Goal: Task Accomplishment & Management: Use online tool/utility

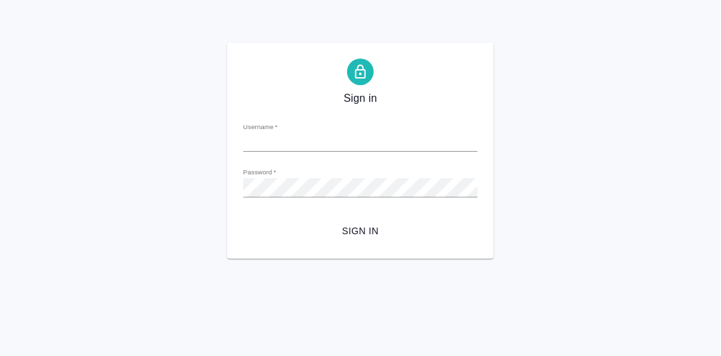
type input "d.rumyantseva@awatera.com"
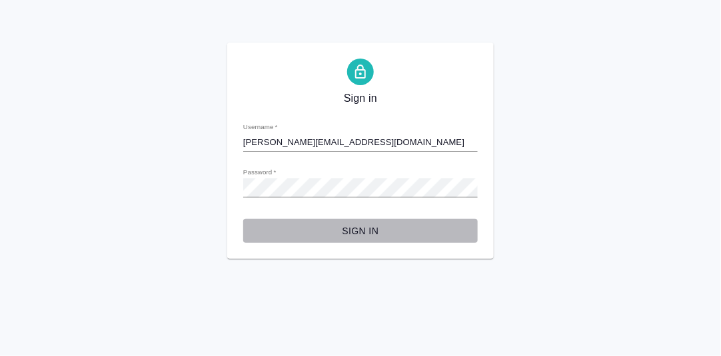
click at [359, 226] on span "Sign in" at bounding box center [360, 231] width 213 height 17
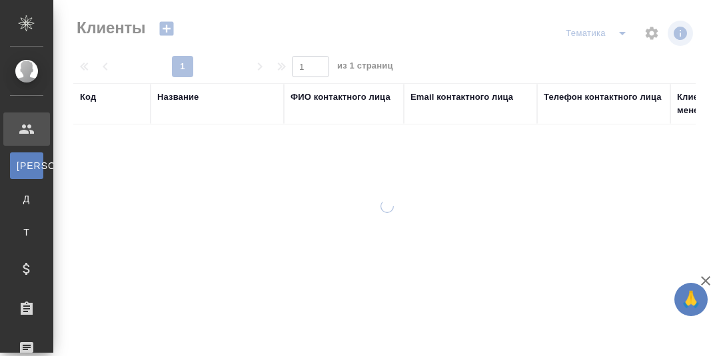
select select "RU"
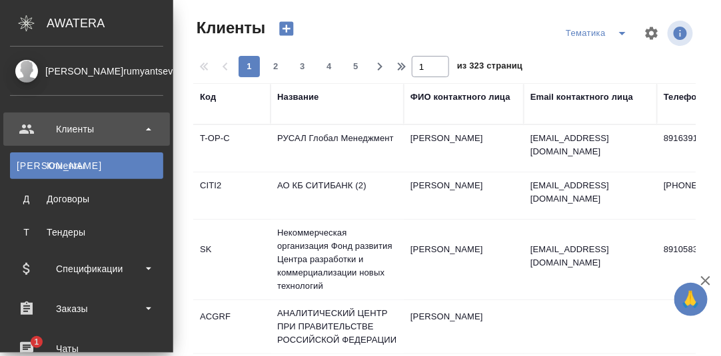
scroll to position [66, 0]
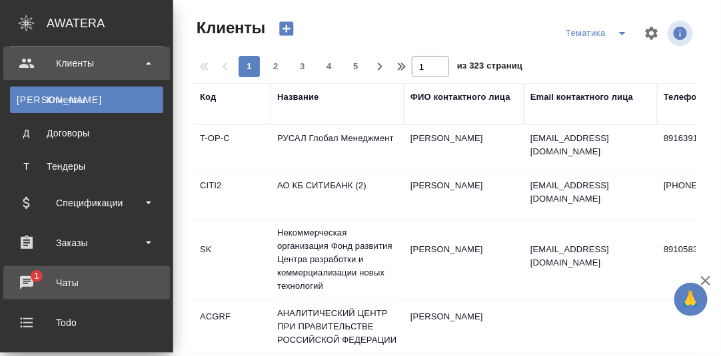
click at [33, 279] on div "Чаты" at bounding box center [86, 283] width 153 height 20
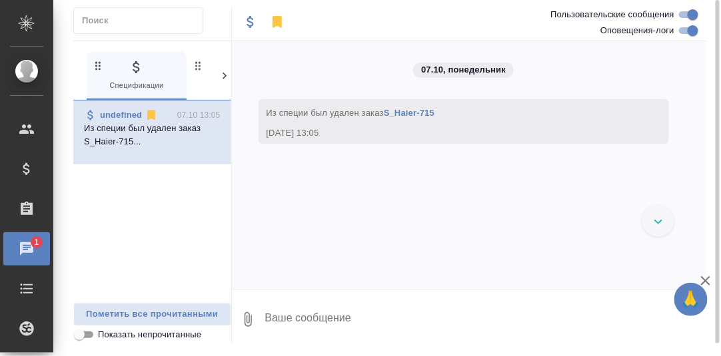
click at [226, 72] on icon at bounding box center [224, 75] width 13 height 13
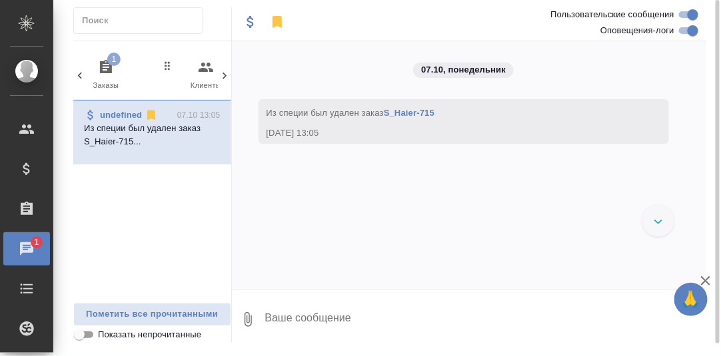
scroll to position [0, 131]
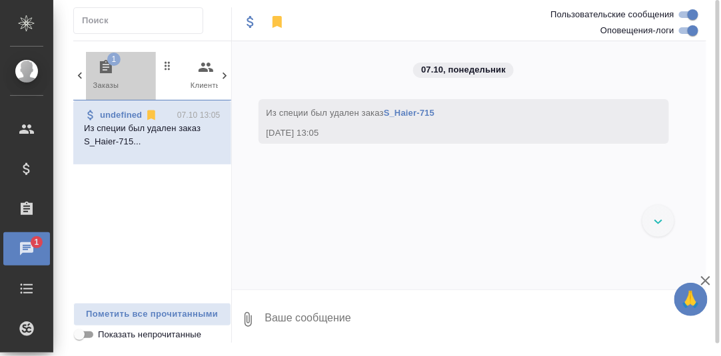
click at [106, 67] on icon "button" at bounding box center [106, 67] width 16 height 16
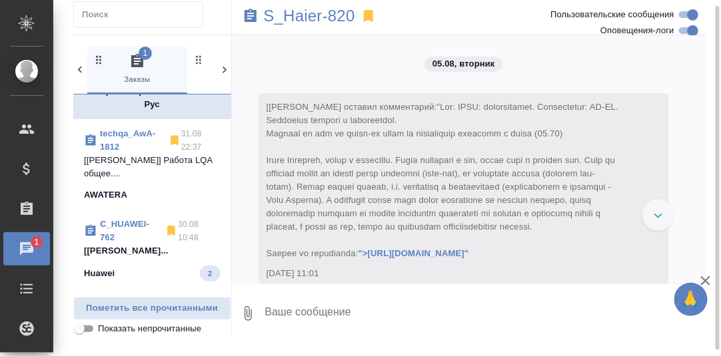
scroll to position [200, 0]
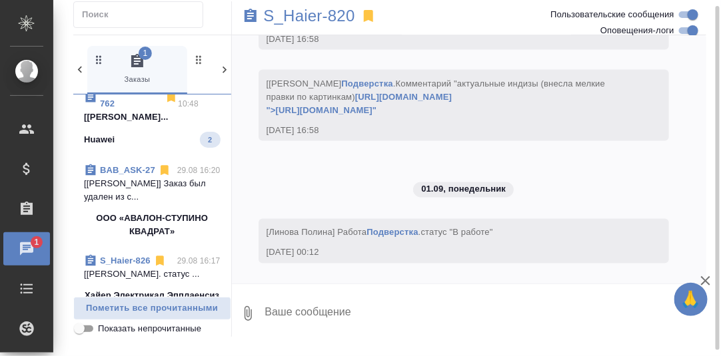
click at [144, 119] on p "[Малофеева Екатерина] Работа Восстановле..." at bounding box center [152, 117] width 137 height 13
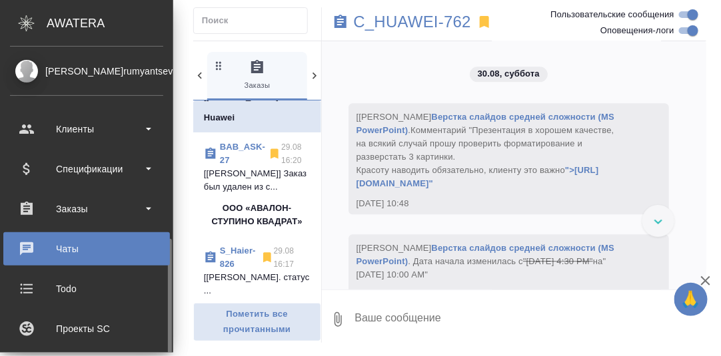
scroll to position [133, 0]
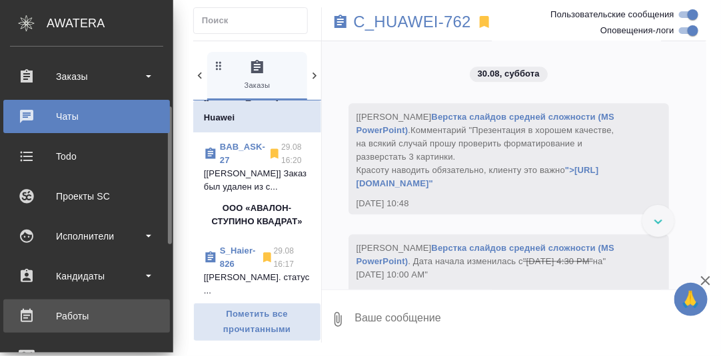
drag, startPoint x: 63, startPoint y: 316, endPoint x: 93, endPoint y: 316, distance: 30.0
click at [64, 316] on div "Работы" at bounding box center [86, 316] width 153 height 20
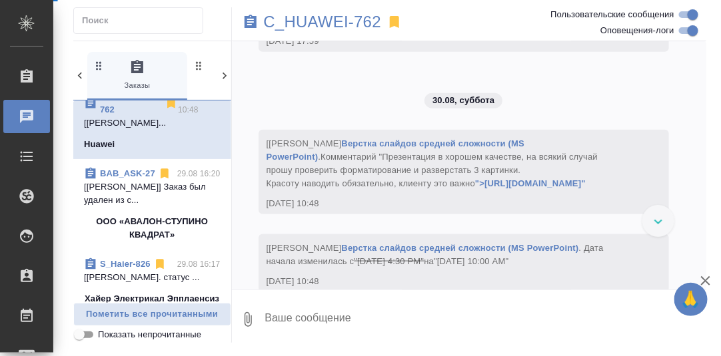
scroll to position [5543, 0]
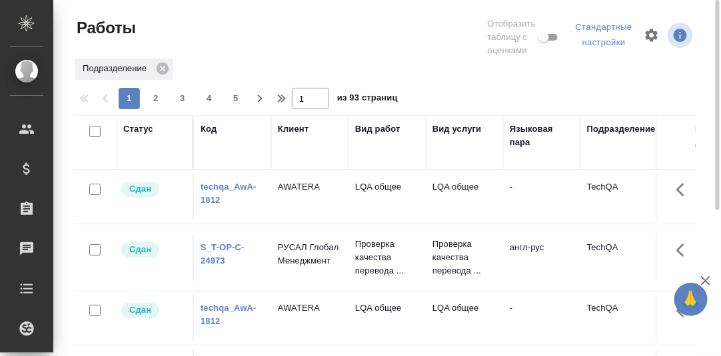
click at [143, 129] on div "Статус" at bounding box center [138, 129] width 30 height 13
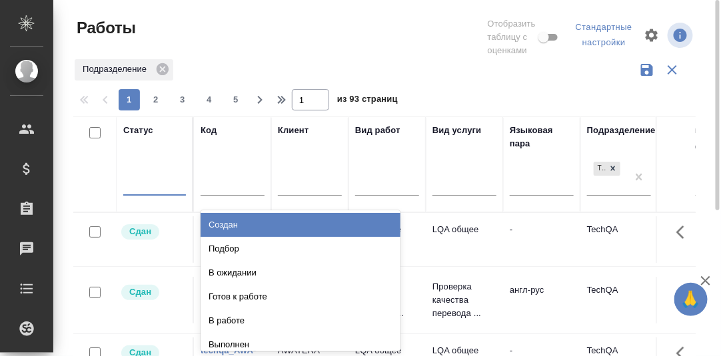
click at [135, 184] on div at bounding box center [154, 182] width 63 height 19
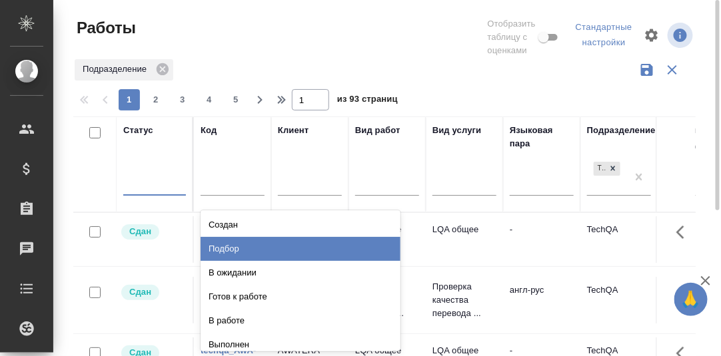
click at [242, 244] on div "Подбор" at bounding box center [300, 249] width 200 height 24
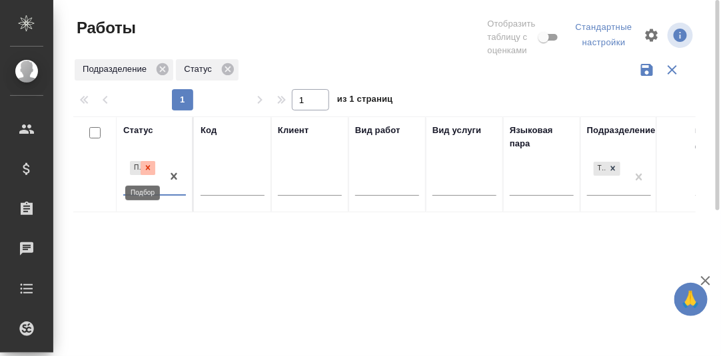
drag, startPoint x: 145, startPoint y: 165, endPoint x: 142, endPoint y: 187, distance: 22.2
click at [147, 165] on icon at bounding box center [147, 167] width 9 height 9
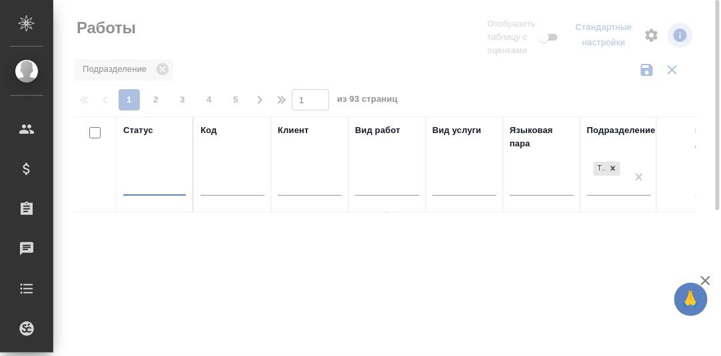
click at [141, 184] on div at bounding box center [154, 182] width 63 height 19
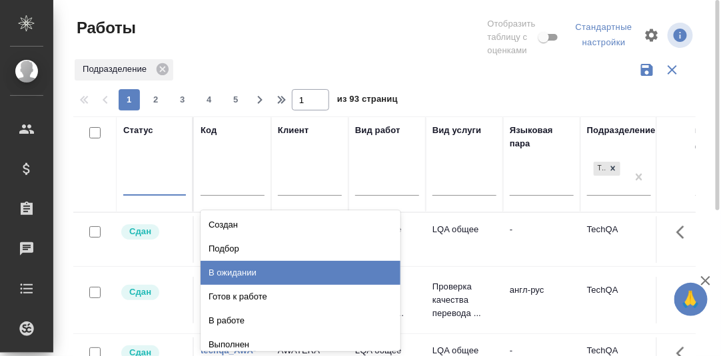
click at [236, 274] on div "В ожидании" at bounding box center [300, 273] width 200 height 24
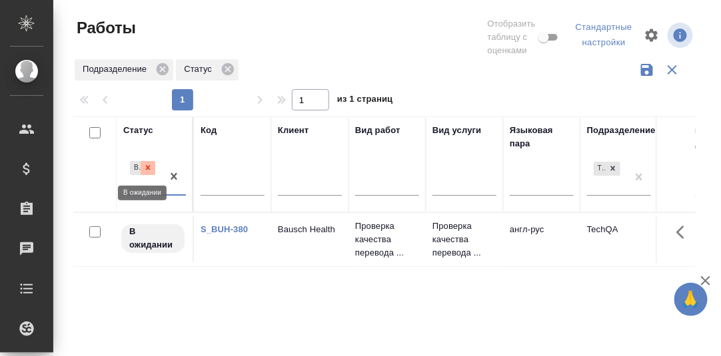
click at [147, 169] on icon at bounding box center [148, 168] width 5 height 5
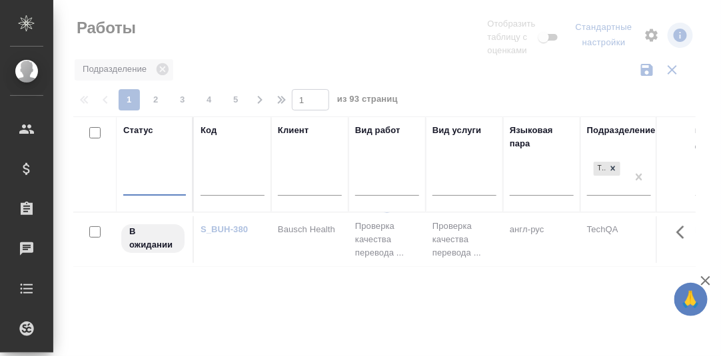
click at [144, 184] on div at bounding box center [154, 182] width 63 height 19
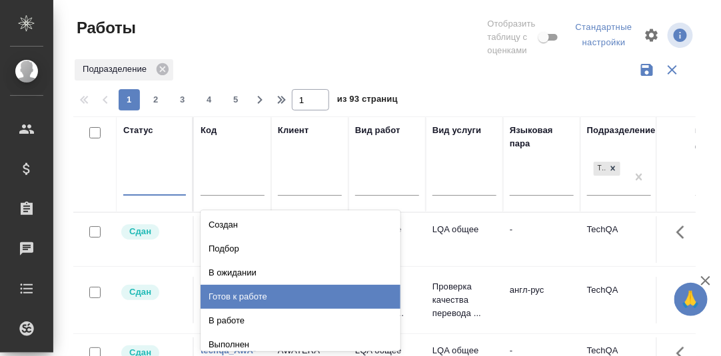
click at [240, 294] on div "Готов к работе" at bounding box center [300, 297] width 200 height 24
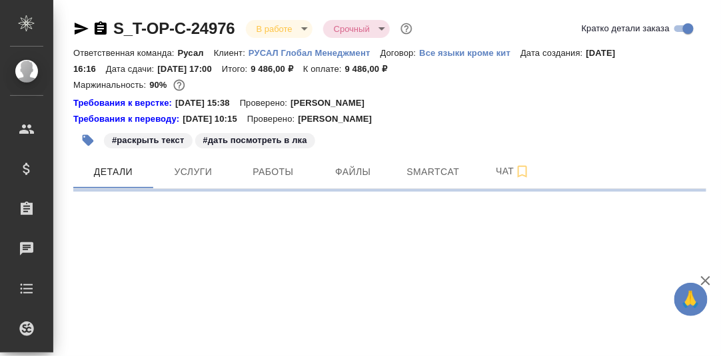
select select "RU"
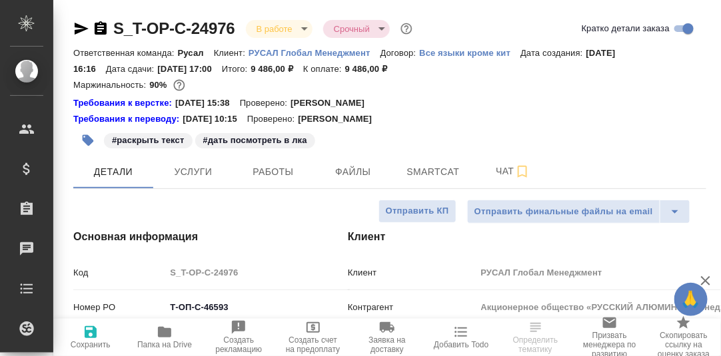
type textarea "x"
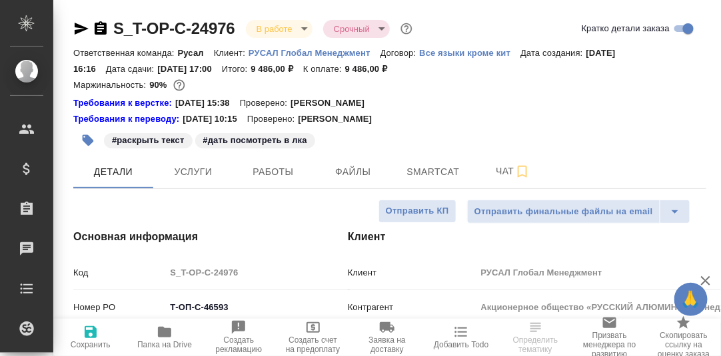
type textarea "x"
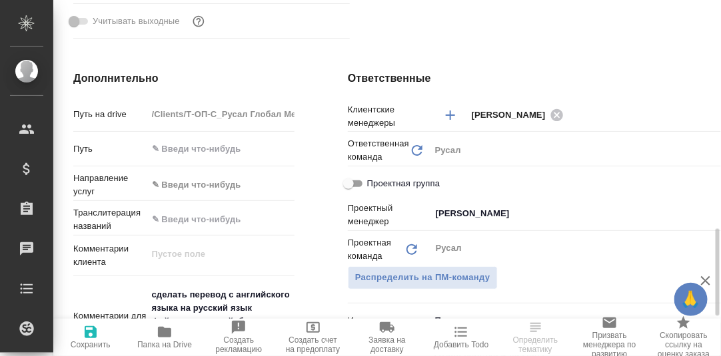
scroll to position [665, 0]
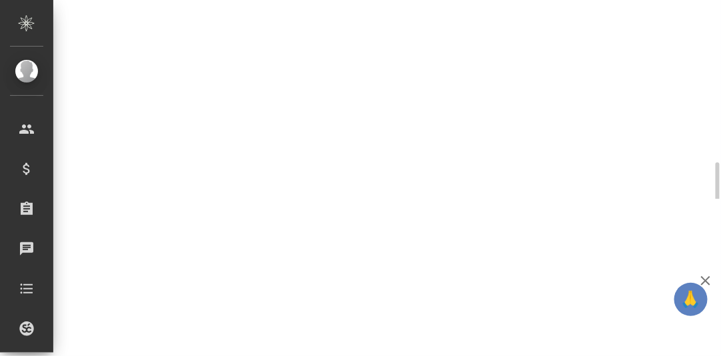
select select "RU"
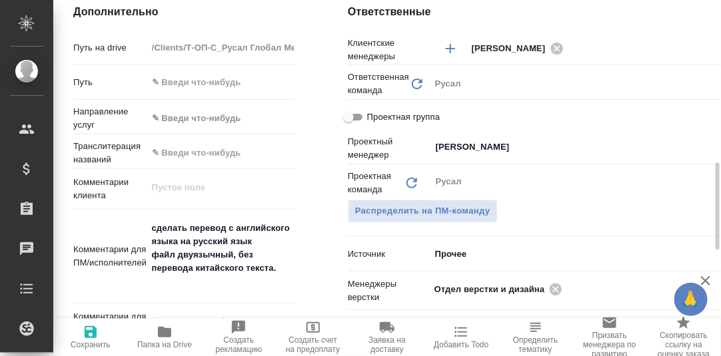
type textarea "x"
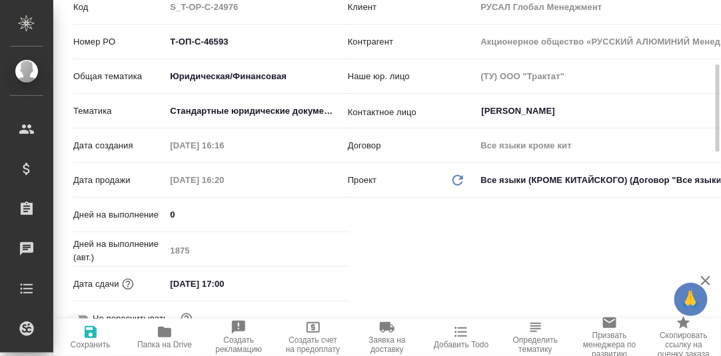
scroll to position [0, 0]
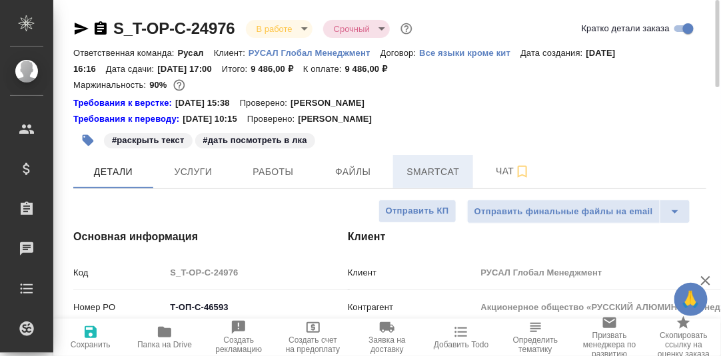
drag, startPoint x: 442, startPoint y: 171, endPoint x: 462, endPoint y: 175, distance: 20.5
click at [442, 171] on span "Smartcat" at bounding box center [433, 172] width 64 height 17
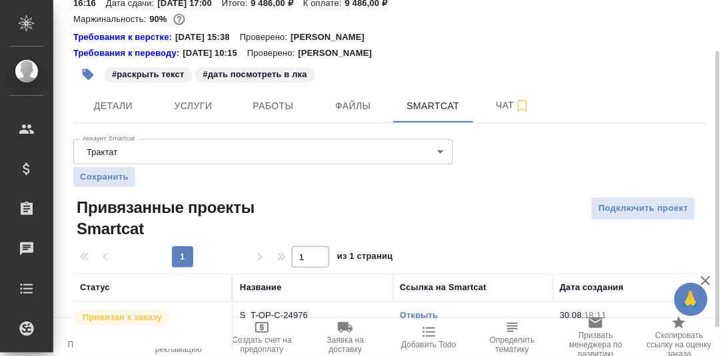
scroll to position [102, 0]
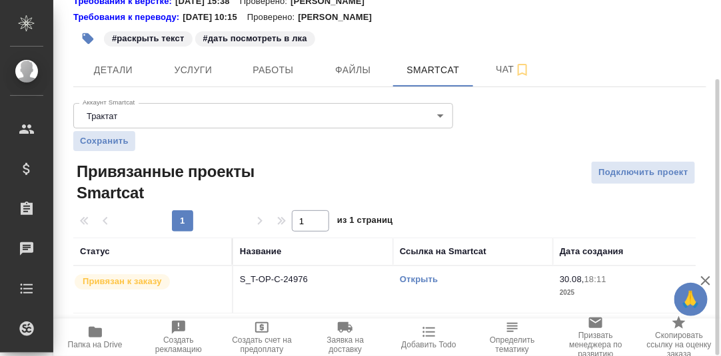
click at [420, 278] on link "Открыть" at bounding box center [419, 279] width 38 height 10
drag, startPoint x: 270, startPoint y: 70, endPoint x: 437, endPoint y: 100, distance: 169.8
click at [271, 70] on span "Работы" at bounding box center [273, 70] width 64 height 17
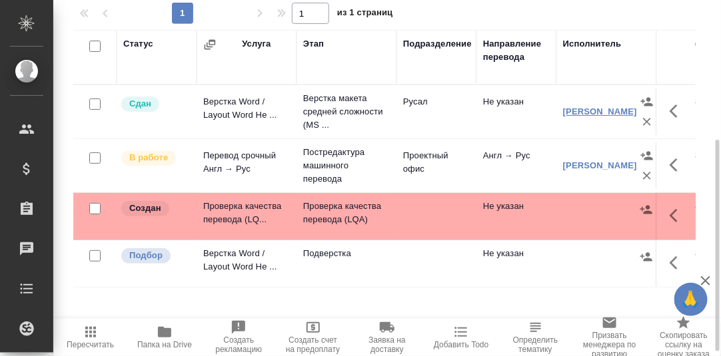
scroll to position [242, 0]
